Goal: Find contact information: Find contact information

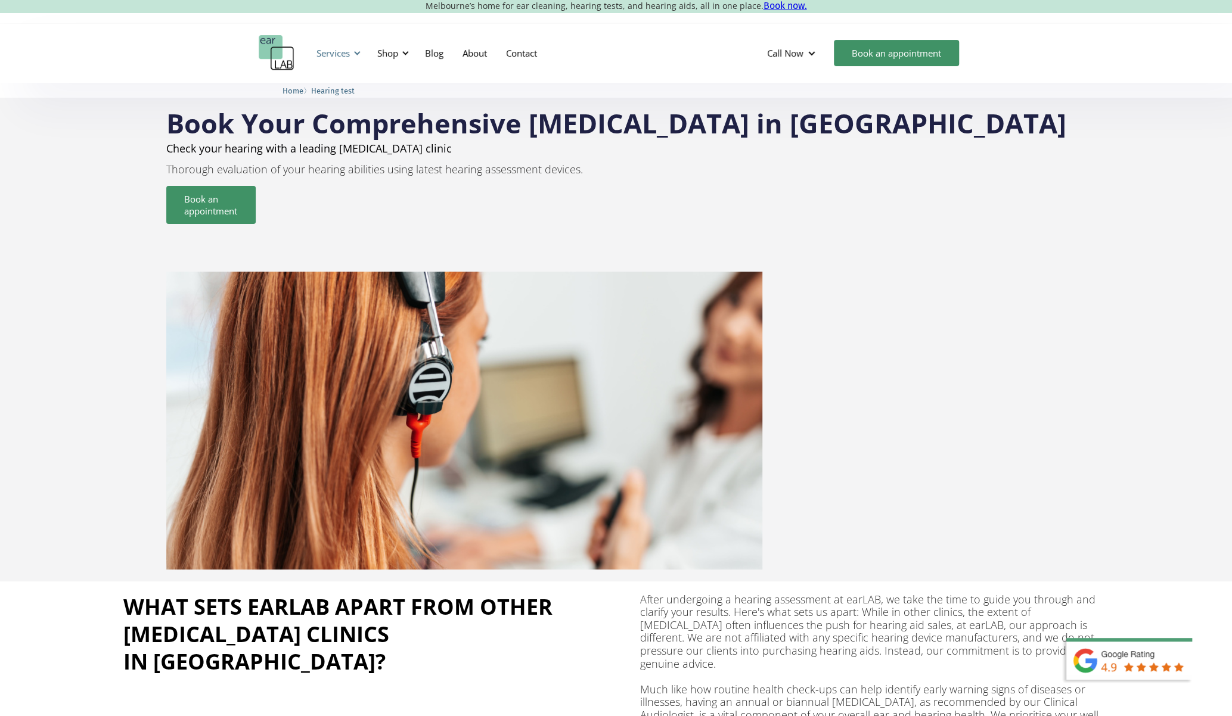
click at [359, 51] on div at bounding box center [357, 53] width 8 height 8
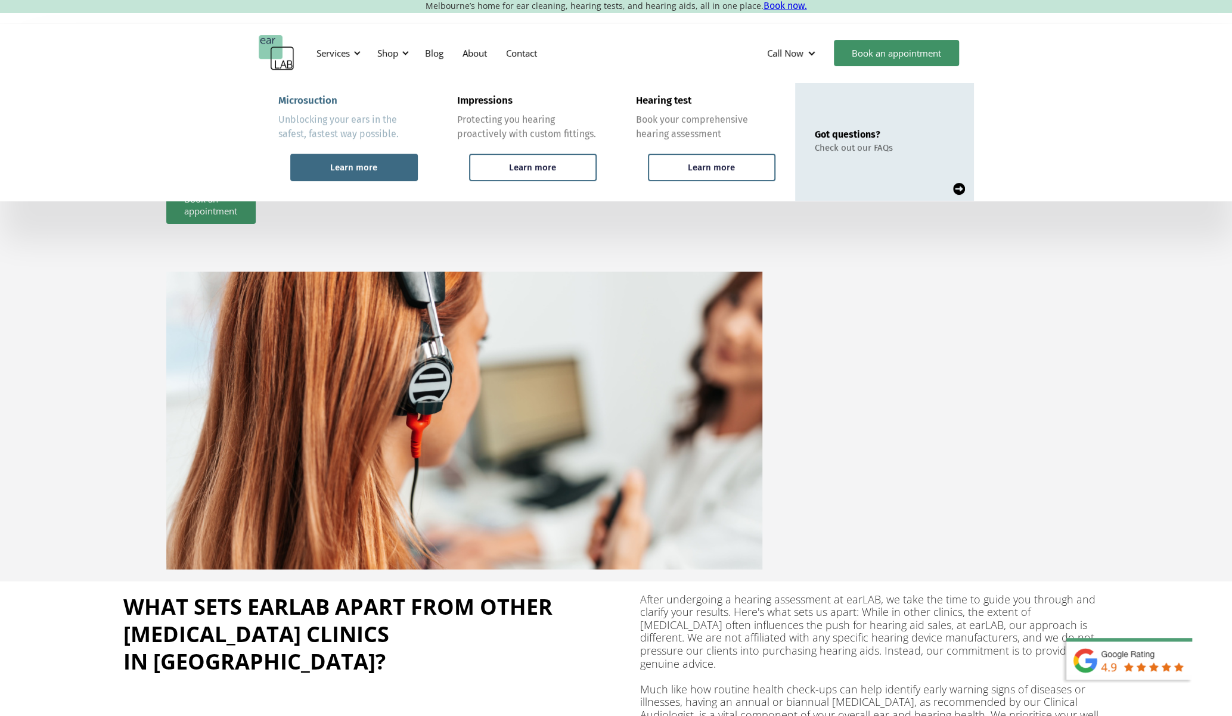
click at [360, 167] on div "Learn more" at bounding box center [353, 167] width 47 height 11
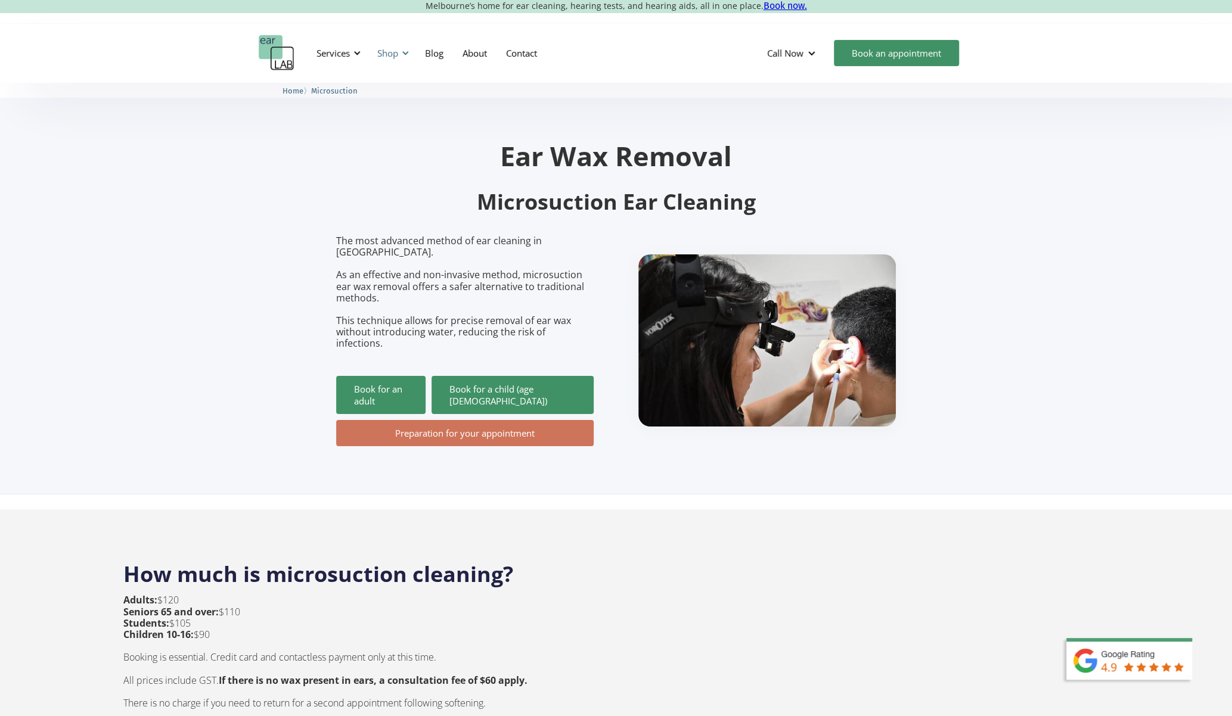
click at [403, 54] on div at bounding box center [405, 53] width 8 height 8
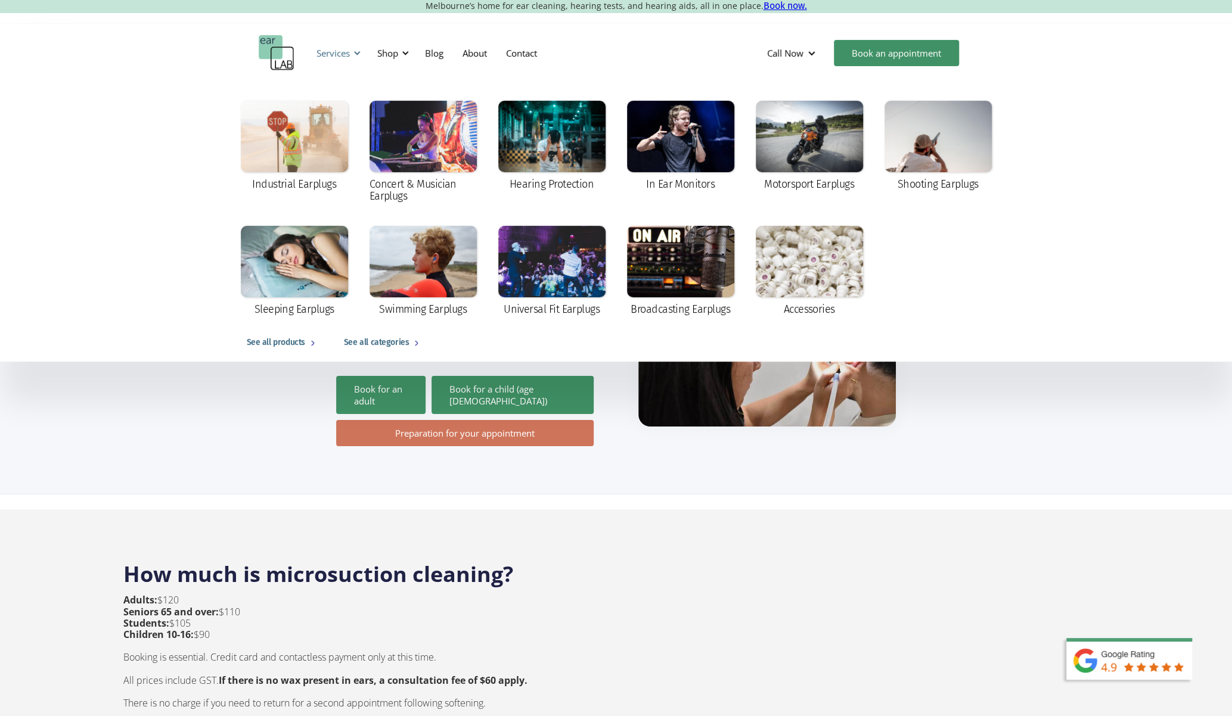
click at [348, 52] on div "Services" at bounding box center [333, 53] width 33 height 12
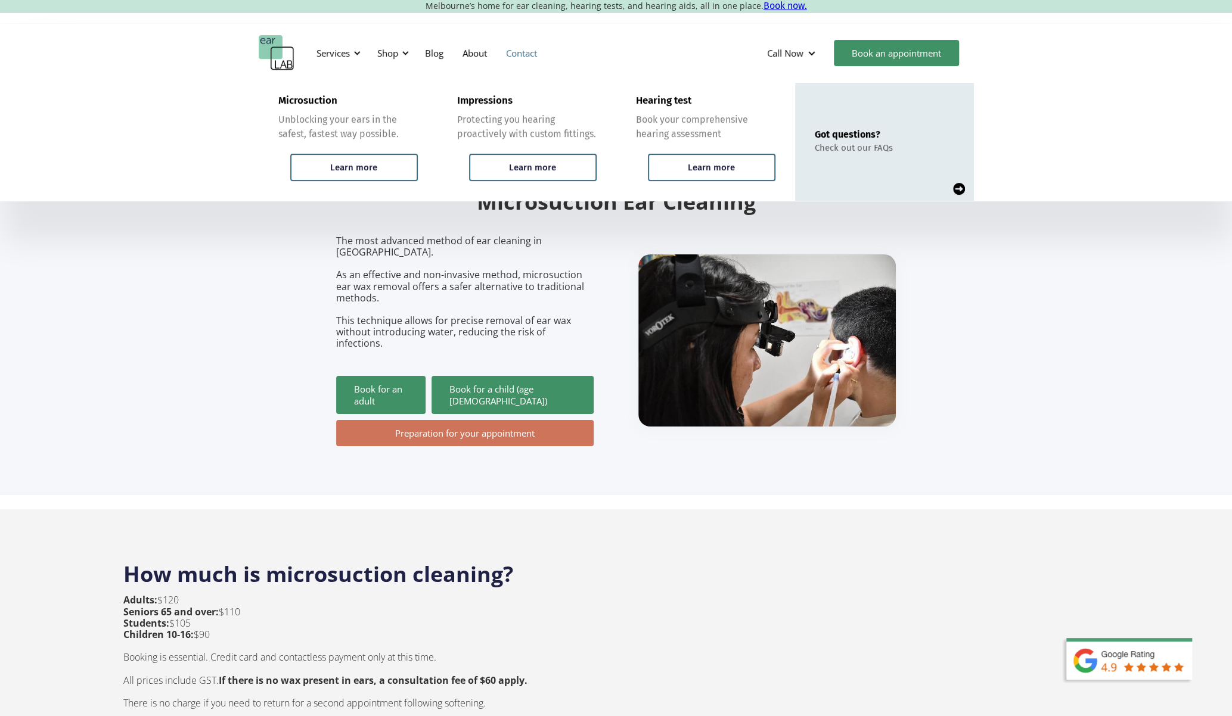
click at [526, 52] on link "Contact" at bounding box center [522, 53] width 50 height 35
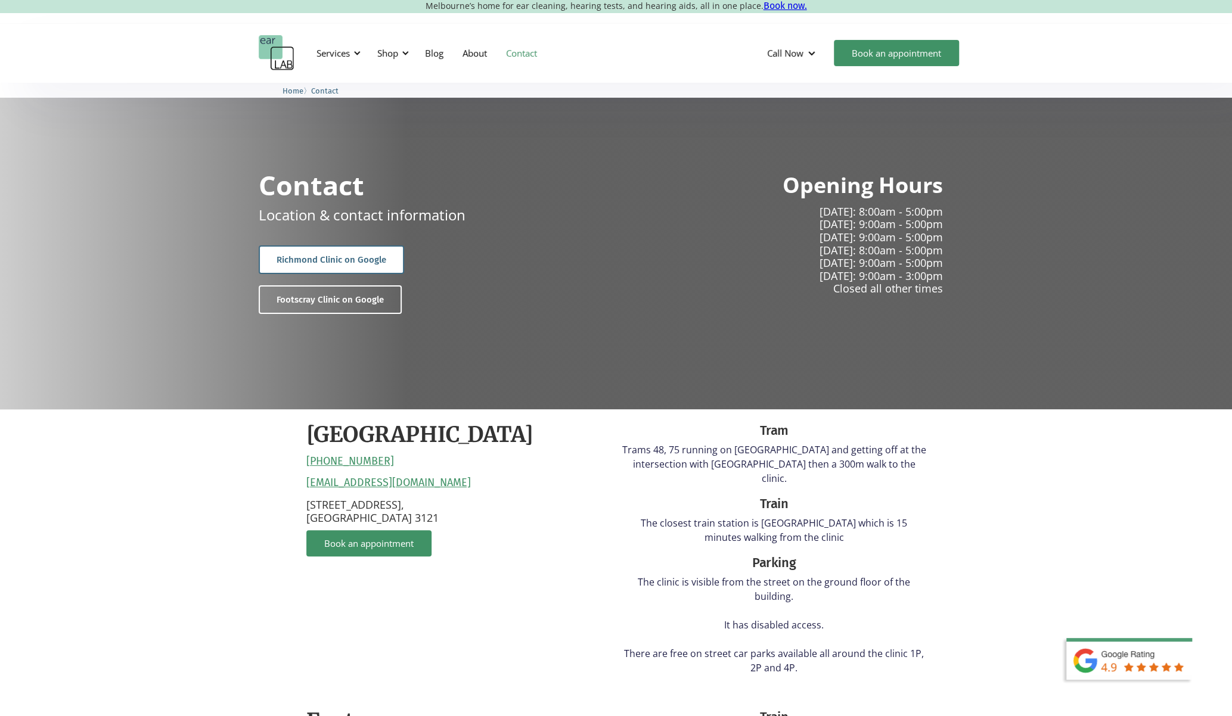
click at [366, 260] on link "Richmond Clinic on Google" at bounding box center [331, 260] width 145 height 29
